Goal: Task Accomplishment & Management: Use online tool/utility

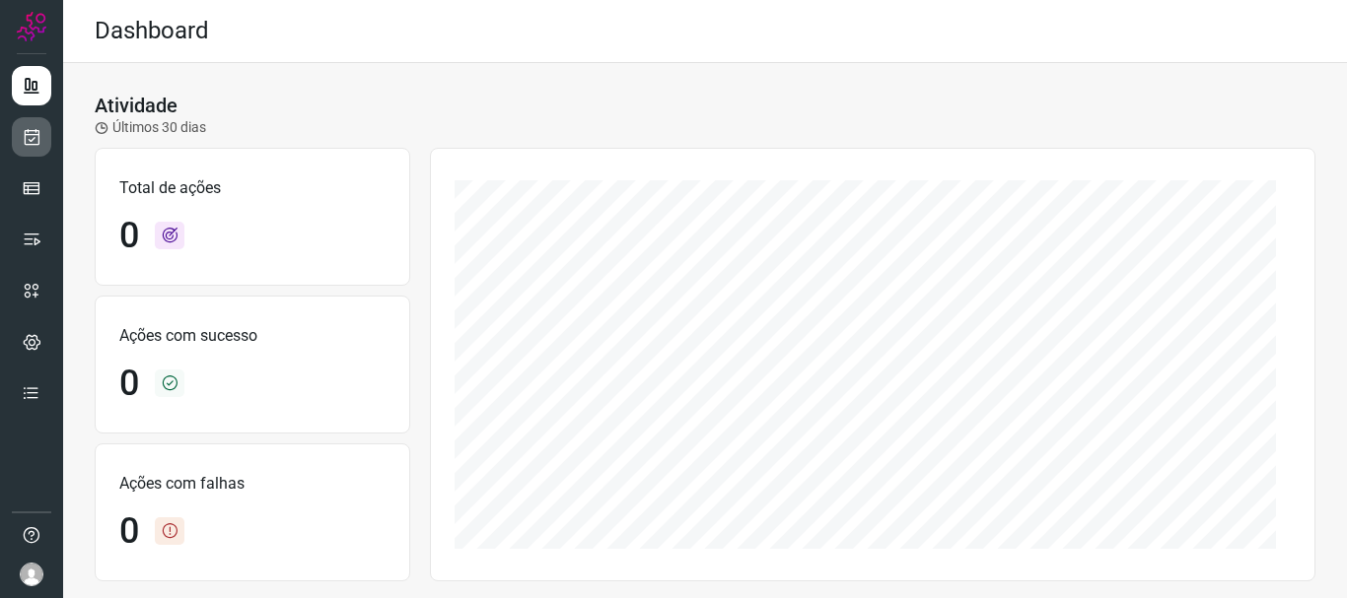
click at [48, 139] on div at bounding box center [31, 299] width 63 height 598
click at [43, 138] on link at bounding box center [31, 136] width 39 height 39
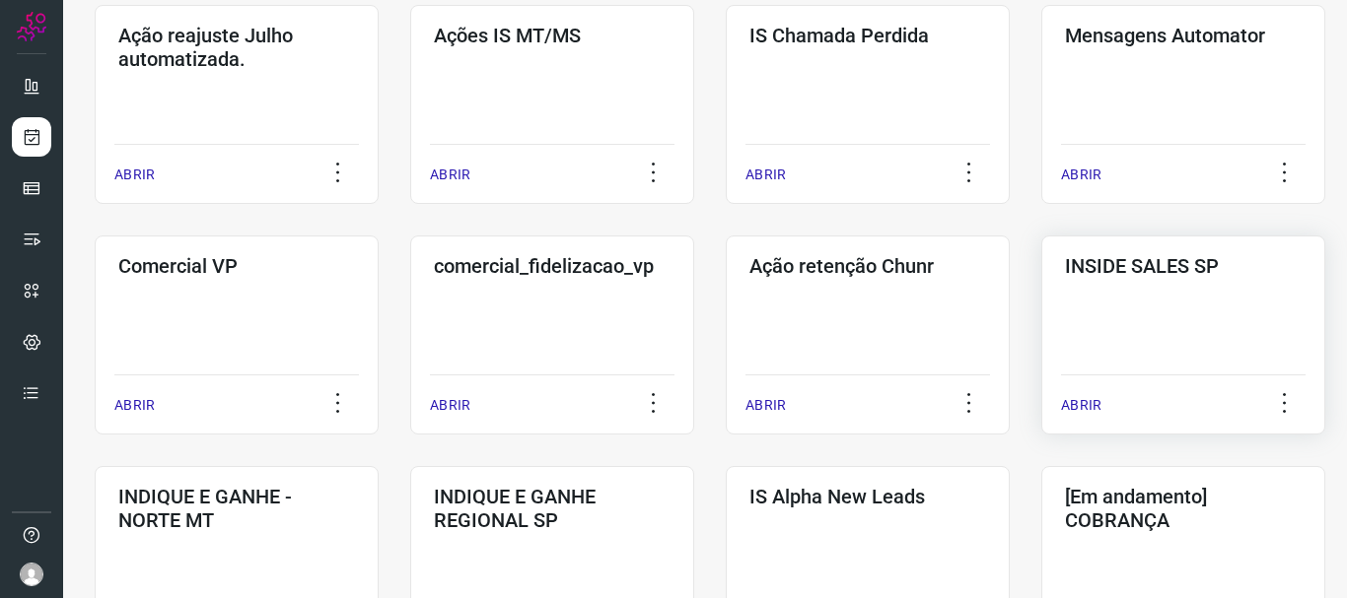
scroll to position [394, 0]
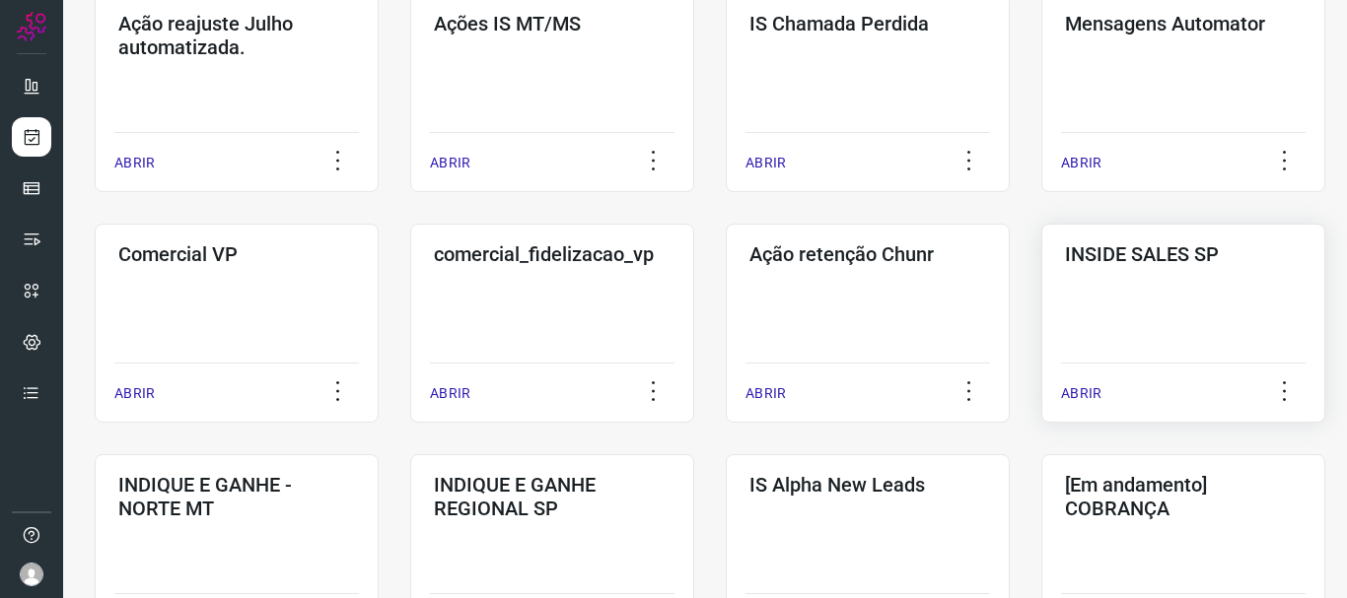
click at [1099, 387] on p "ABRIR" at bounding box center [1081, 394] width 40 height 21
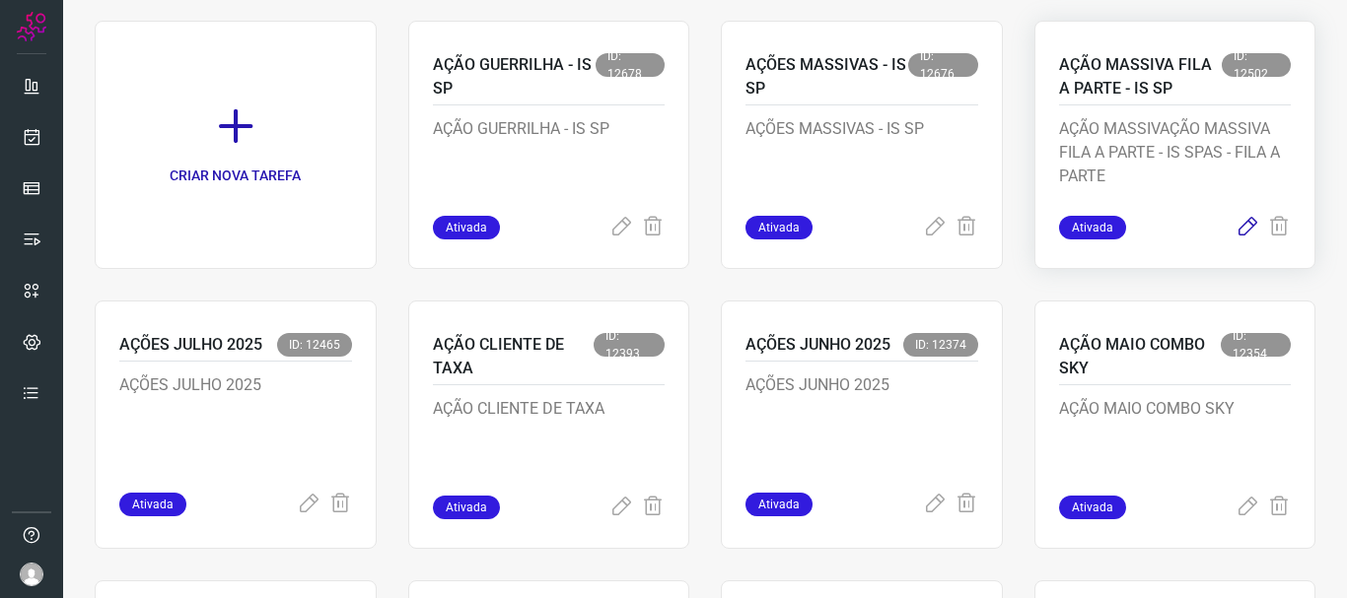
click at [1235, 222] on icon at bounding box center [1247, 228] width 24 height 24
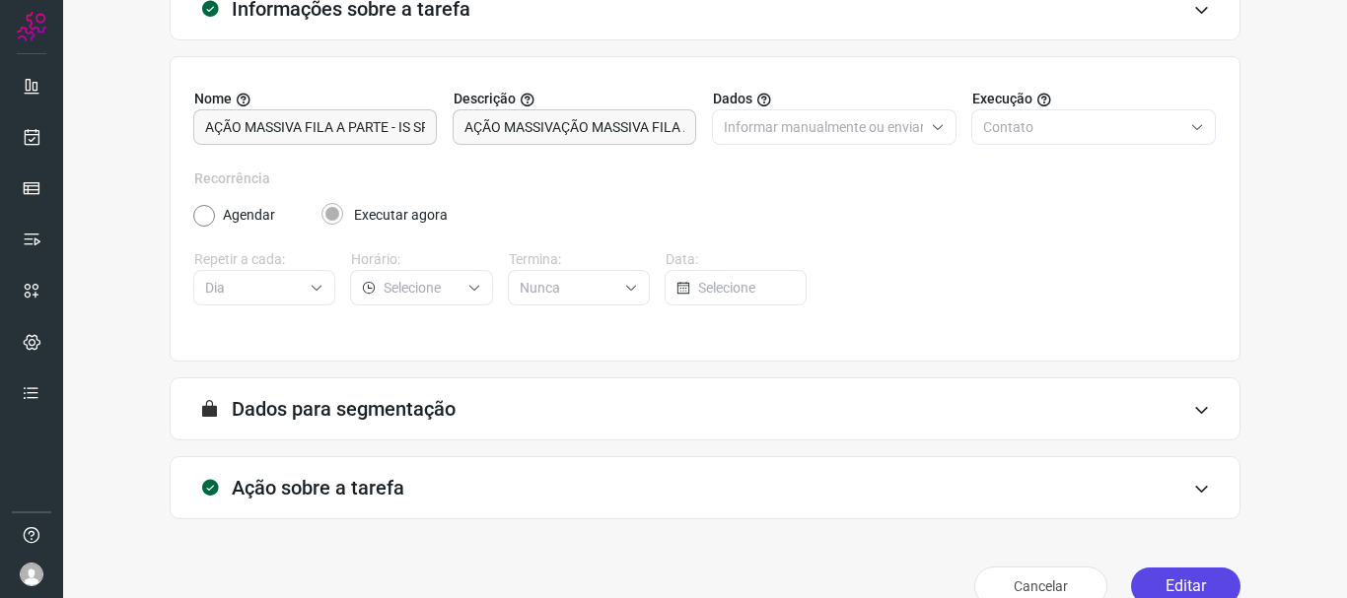
click at [1164, 584] on button "Editar" at bounding box center [1185, 586] width 109 height 37
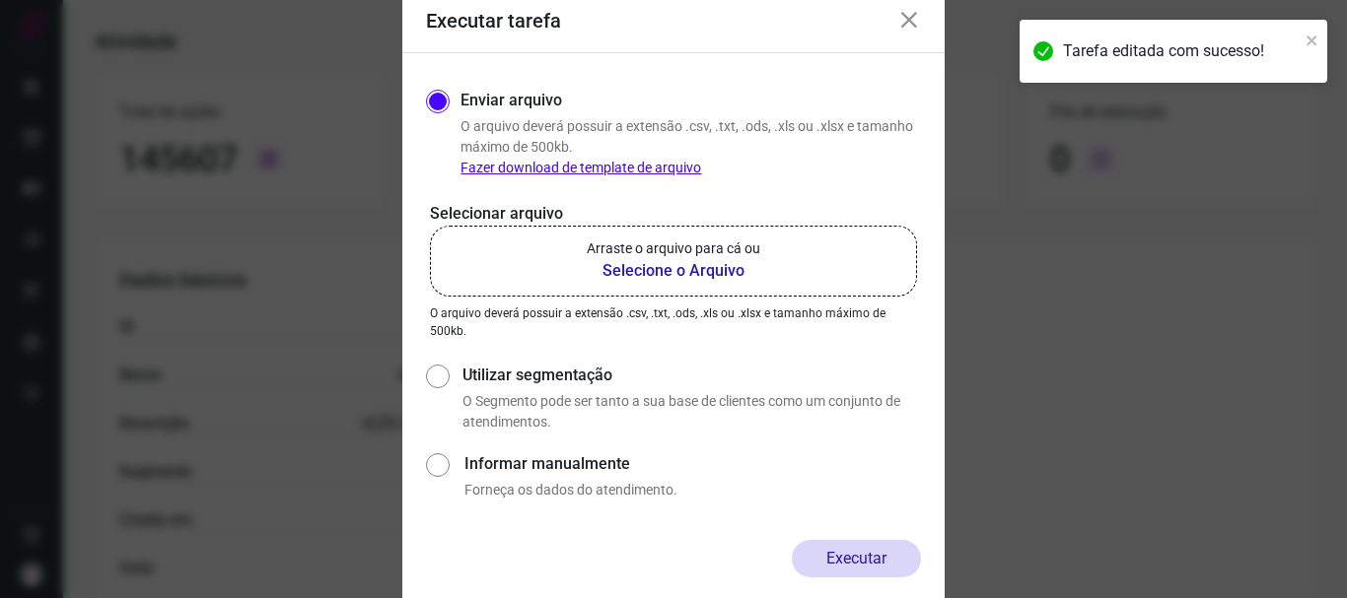
click at [906, 21] on icon at bounding box center [909, 21] width 24 height 24
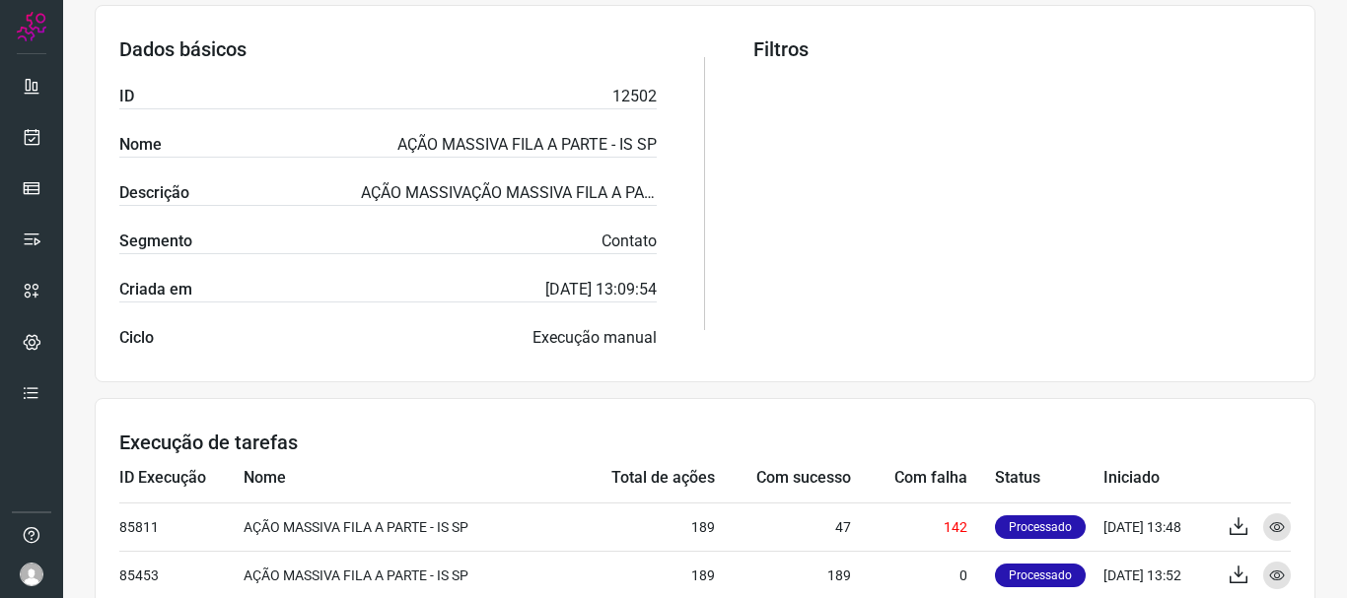
scroll to position [394, 0]
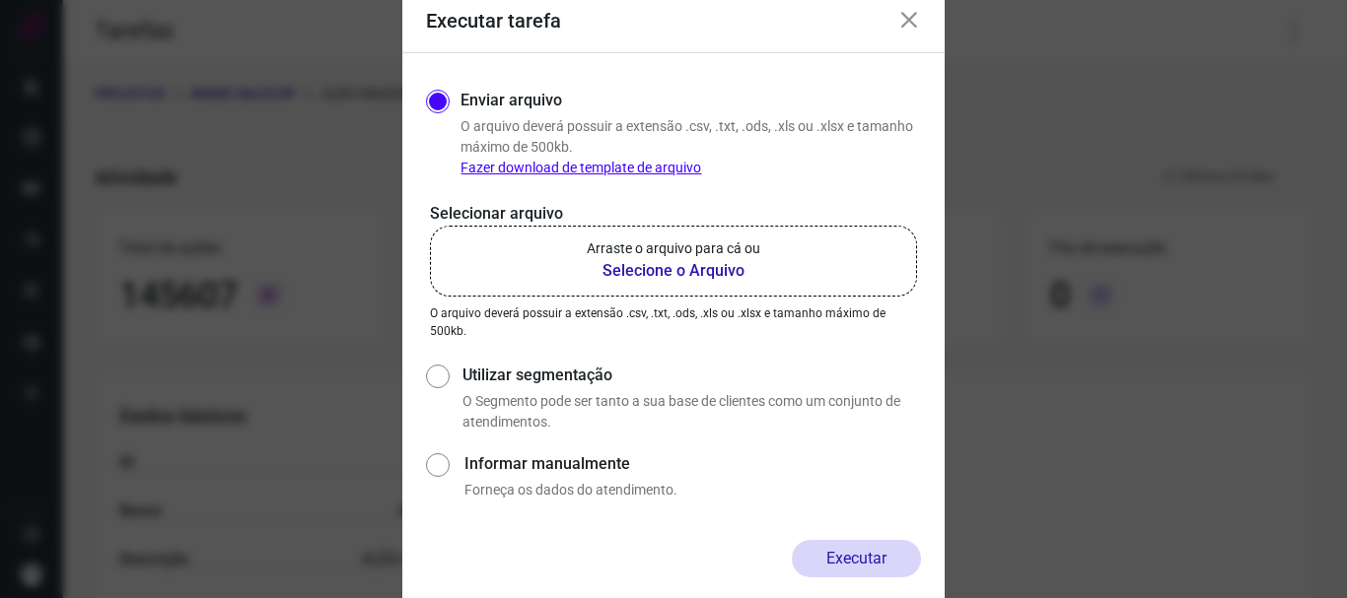
click at [694, 272] on b "Selecione o Arquivo" at bounding box center [674, 271] width 174 height 24
click at [0, 0] on input "Arraste o arquivo para cá ou Selecione o Arquivo" at bounding box center [0, 0] width 0 height 0
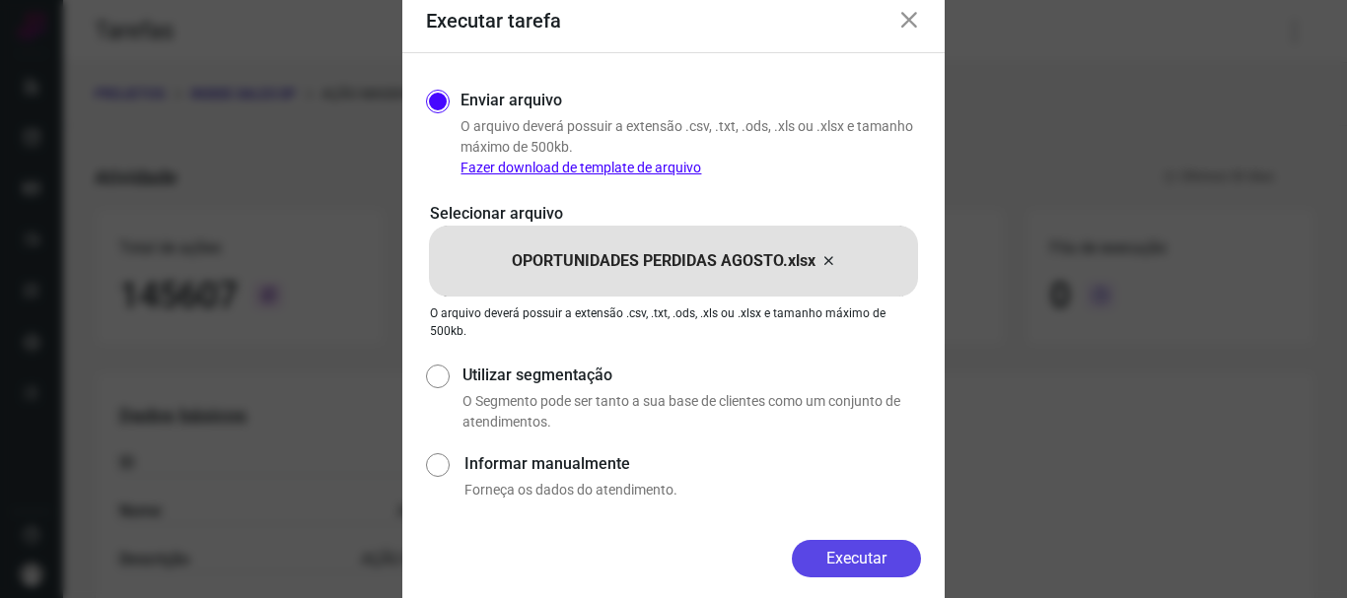
click at [856, 565] on button "Executar" at bounding box center [856, 558] width 129 height 37
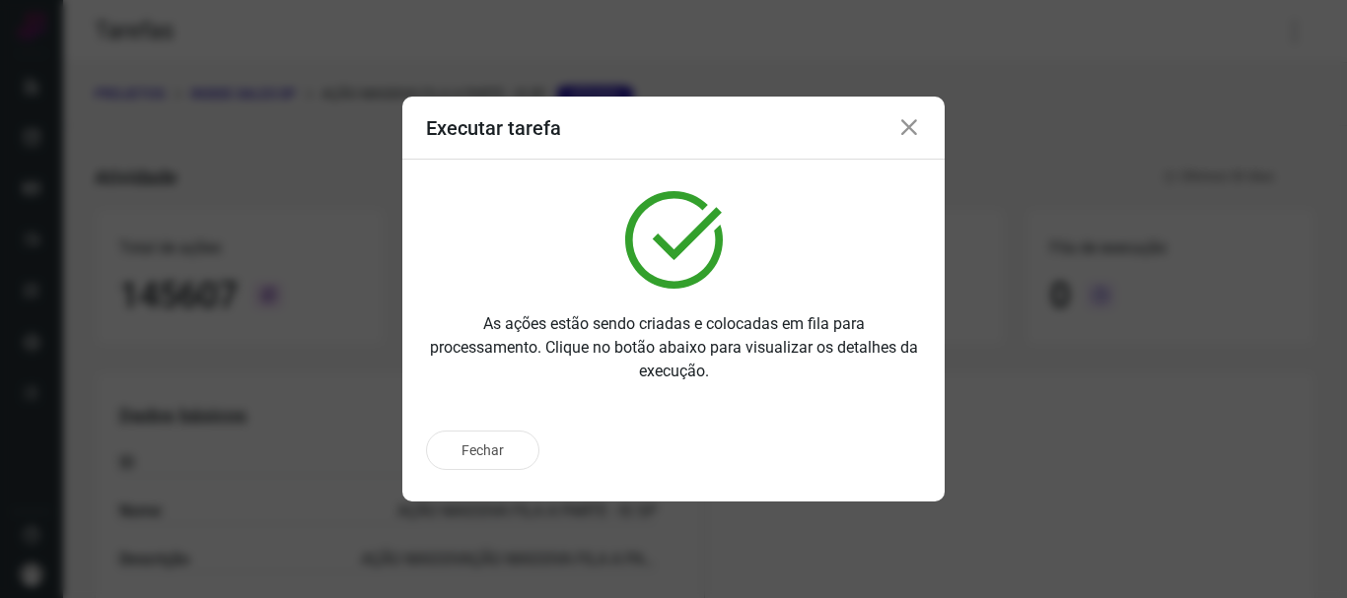
click at [911, 126] on icon at bounding box center [909, 128] width 24 height 24
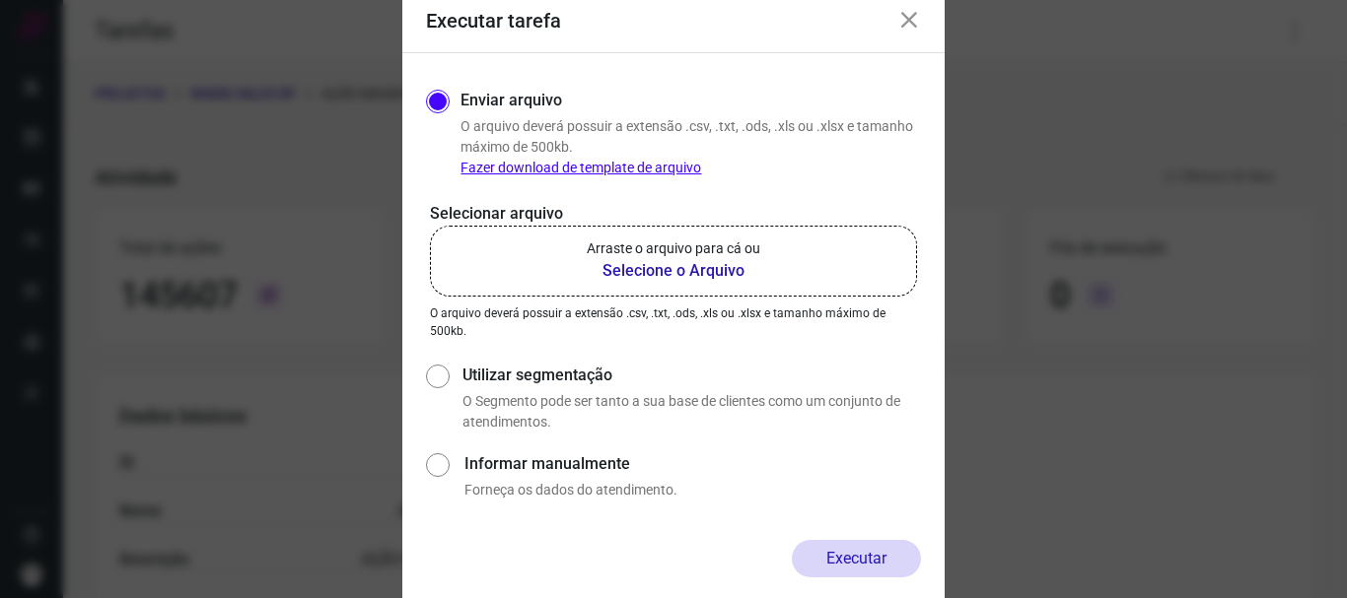
click at [917, 27] on icon at bounding box center [909, 21] width 24 height 24
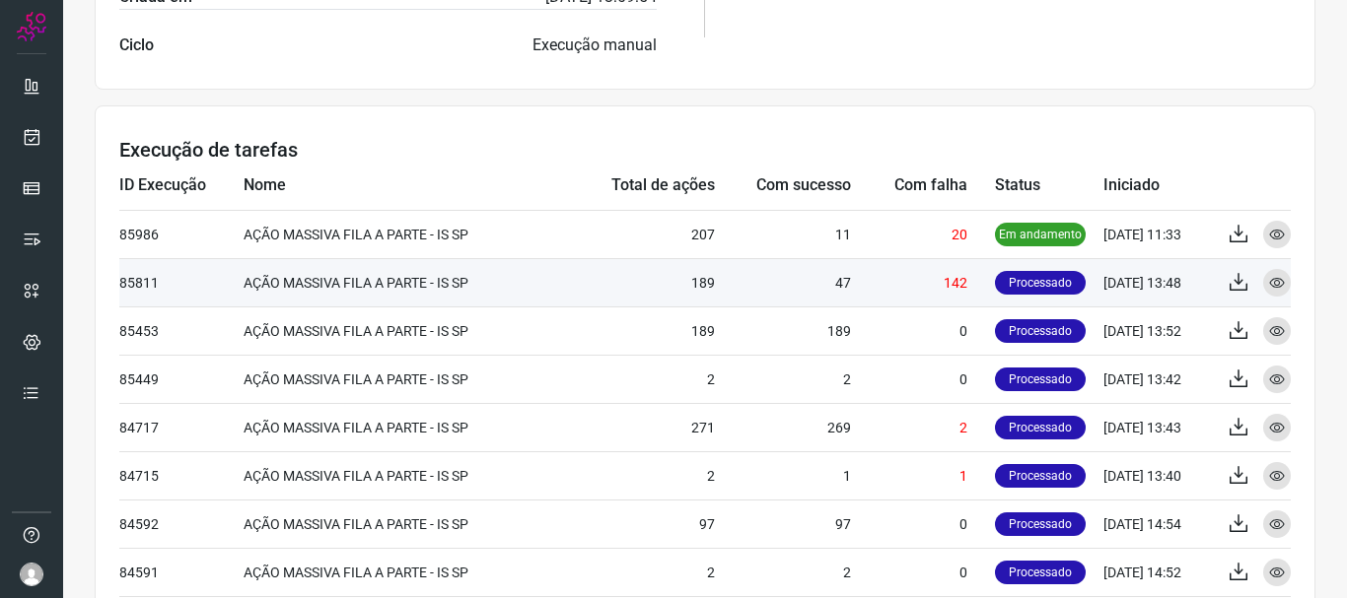
scroll to position [658, 0]
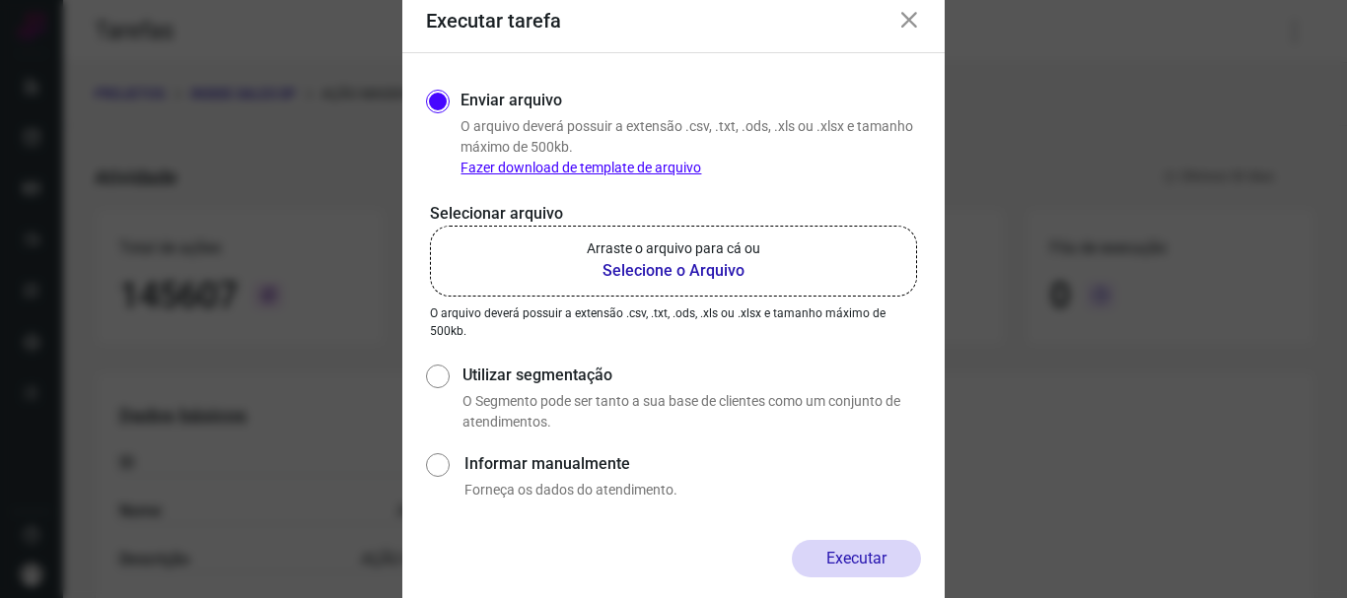
click at [918, 26] on icon at bounding box center [909, 21] width 24 height 24
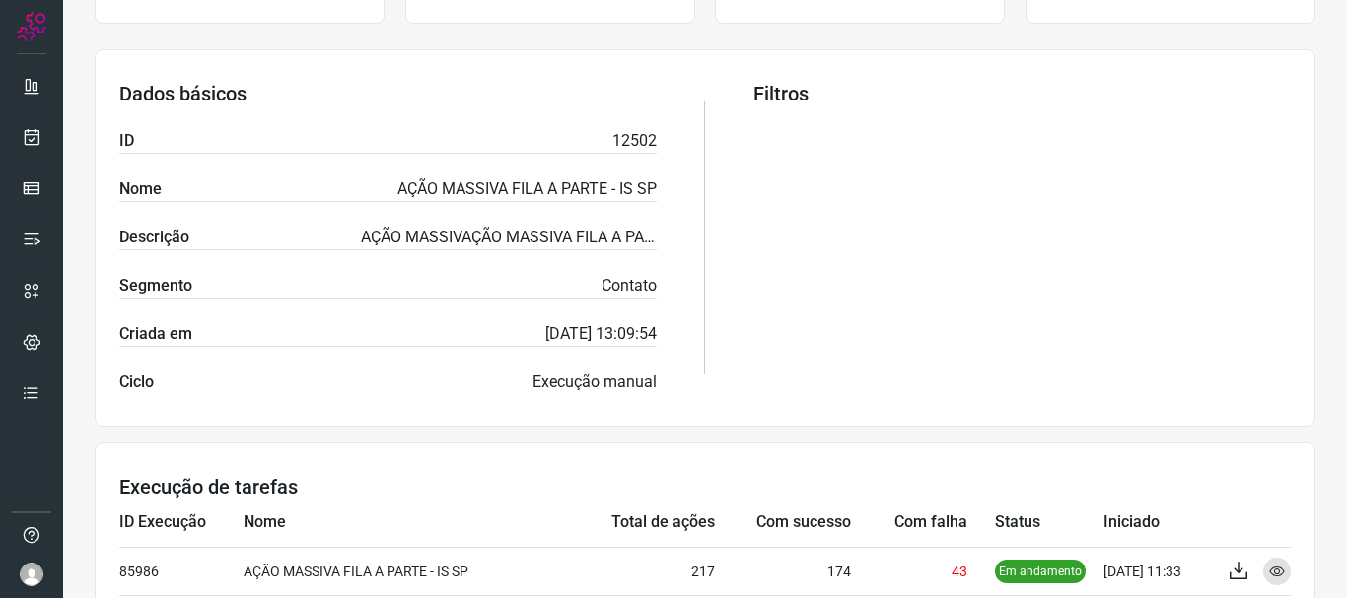
scroll to position [263, 0]
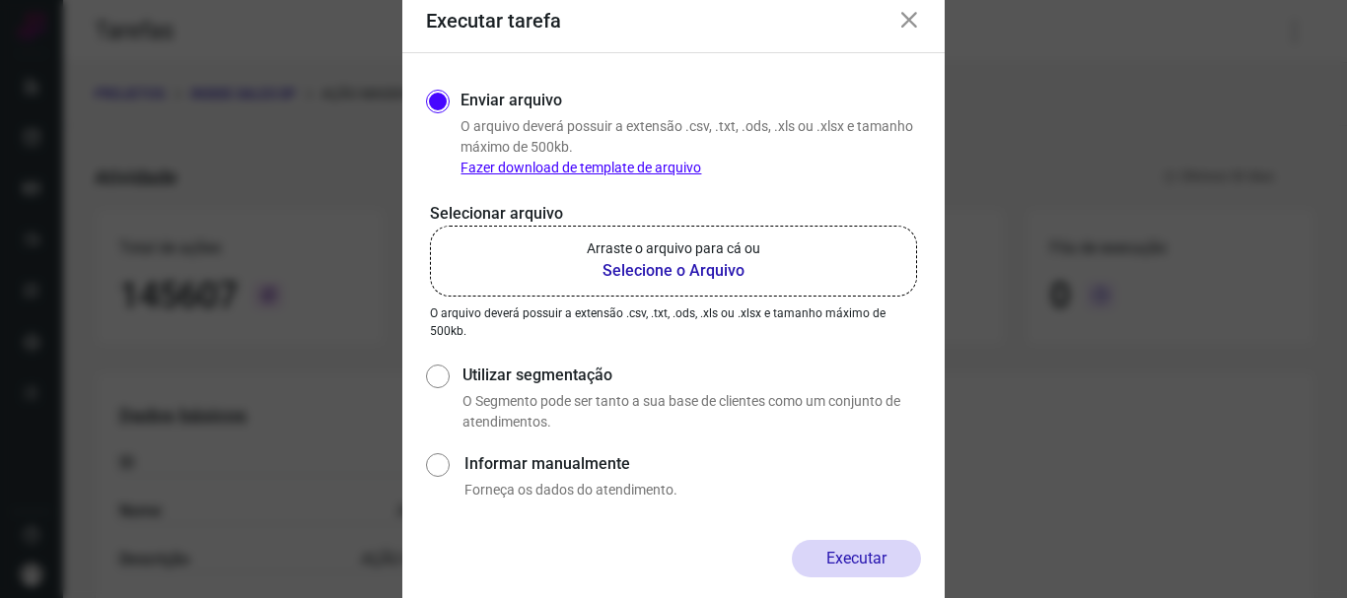
click at [911, 23] on icon at bounding box center [909, 21] width 24 height 24
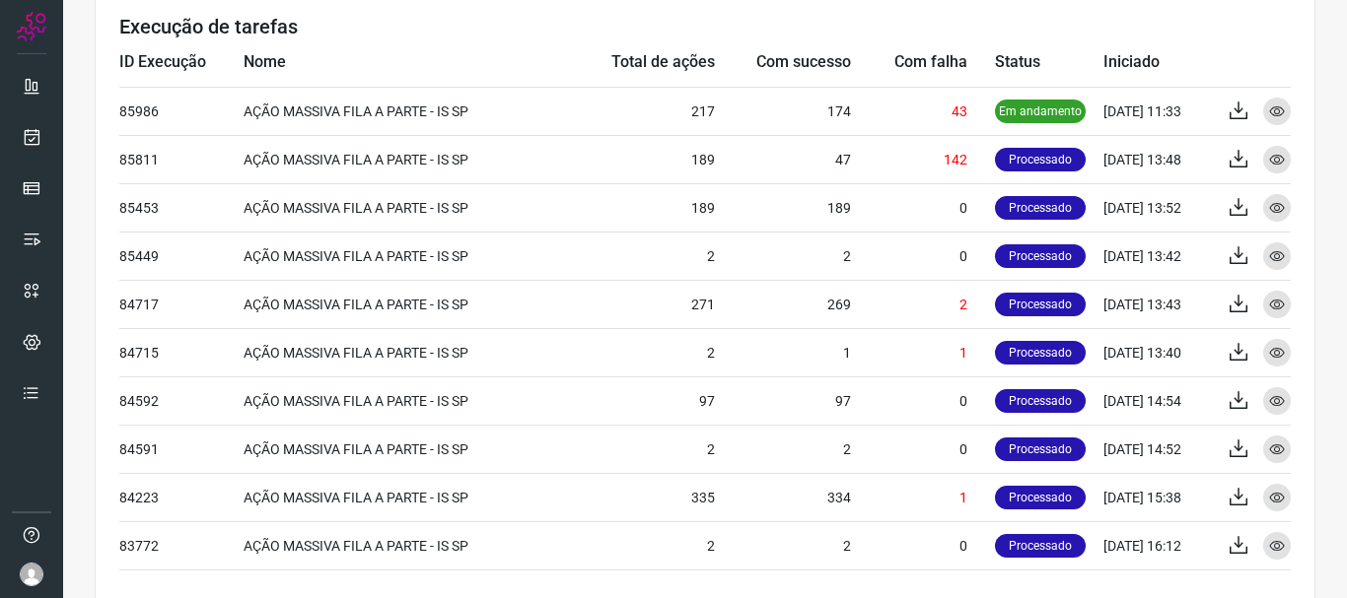
scroll to position [789, 0]
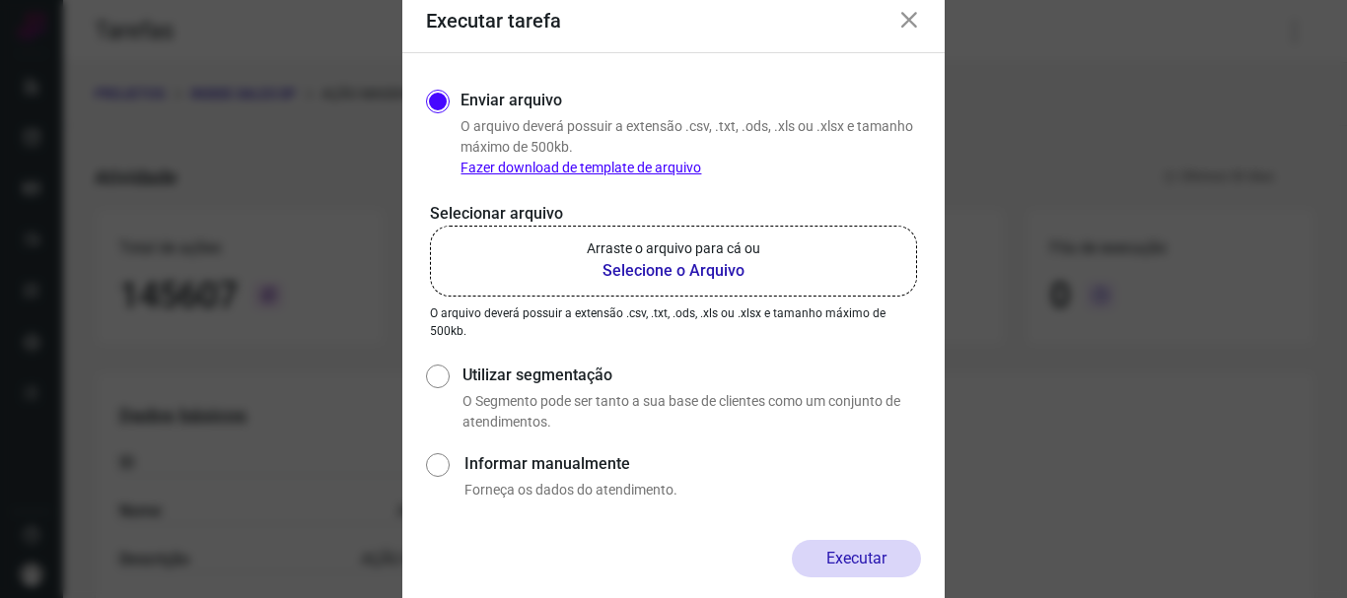
drag, startPoint x: 910, startPoint y: 14, endPoint x: 908, endPoint y: 67, distance: 53.3
click at [910, 16] on icon at bounding box center [909, 21] width 24 height 24
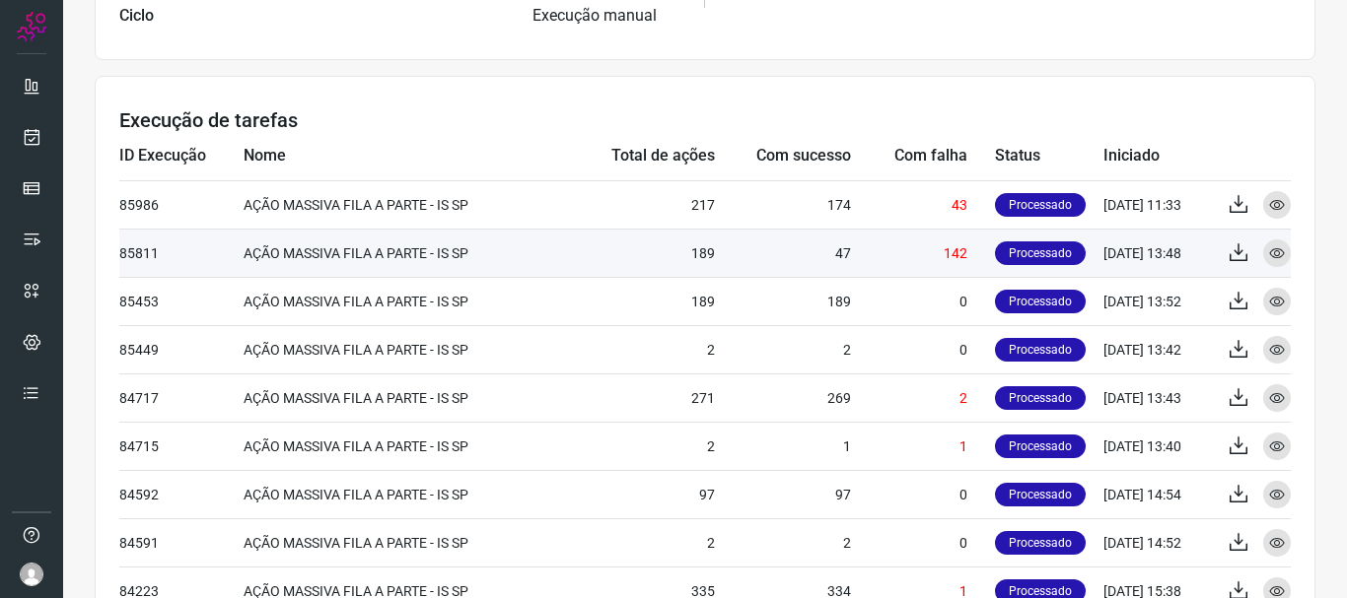
scroll to position [690, 0]
